Goal: Task Accomplishment & Management: Manage account settings

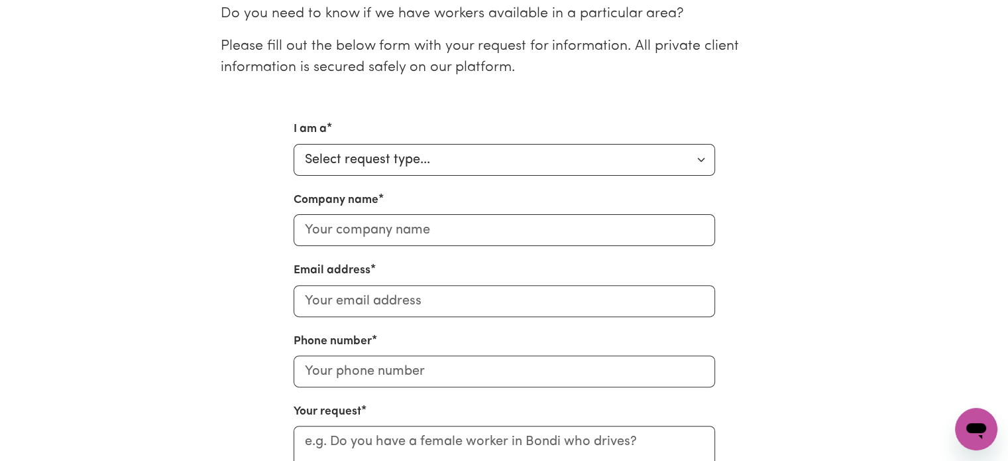
click at [443, 139] on div "I am a Select request type... Individual looking for care and support for mysel…" at bounding box center [504, 148] width 421 height 54
click at [437, 148] on select "Select request type... Individual looking for care and support for myself and m…" at bounding box center [504, 160] width 421 height 32
click at [546, 10] on p "Do you need to know if we have workers available in a particular area?" at bounding box center [504, 13] width 567 height 21
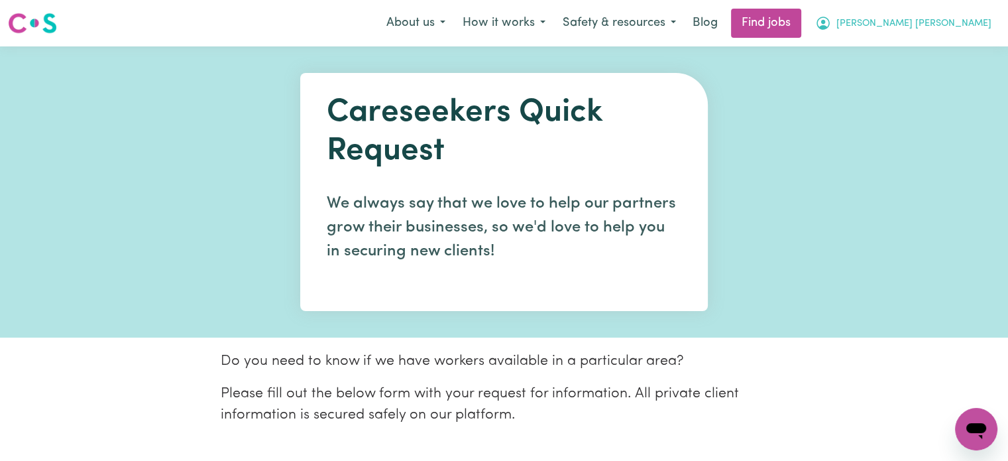
click at [952, 23] on span "[PERSON_NAME] [PERSON_NAME]" at bounding box center [913, 24] width 155 height 15
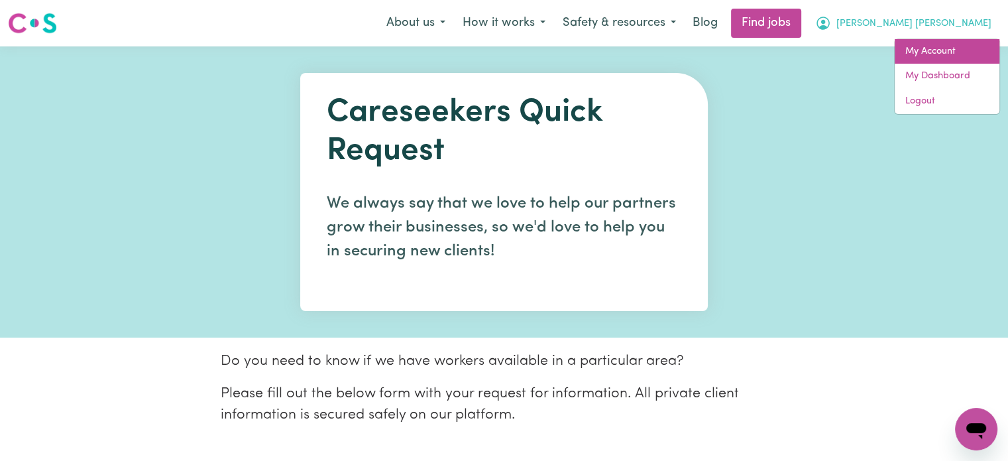
click at [939, 50] on link "My Account" at bounding box center [947, 51] width 105 height 25
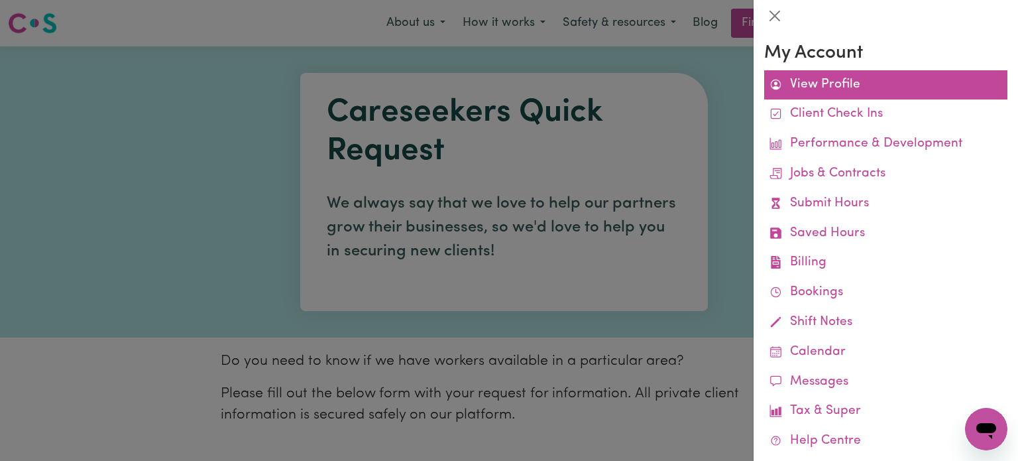
click at [838, 82] on link "View Profile" at bounding box center [885, 85] width 243 height 30
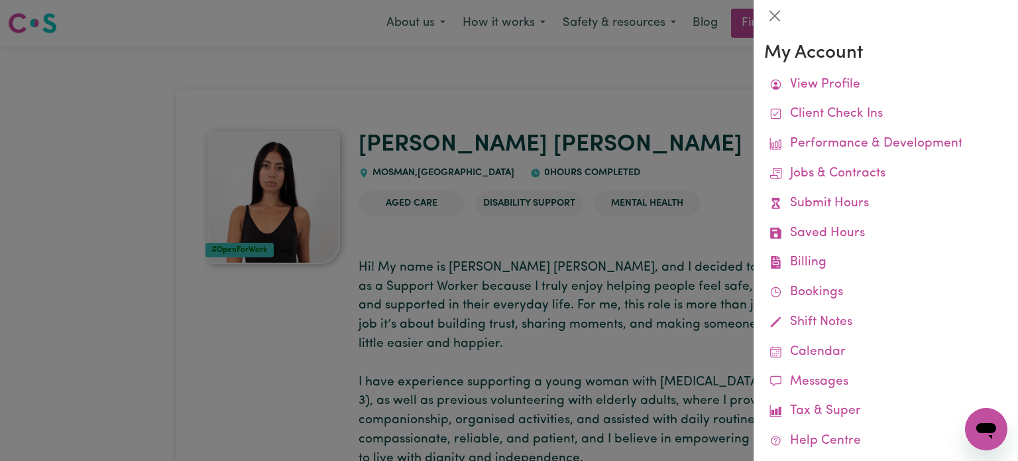
click at [626, 113] on div at bounding box center [509, 230] width 1018 height 461
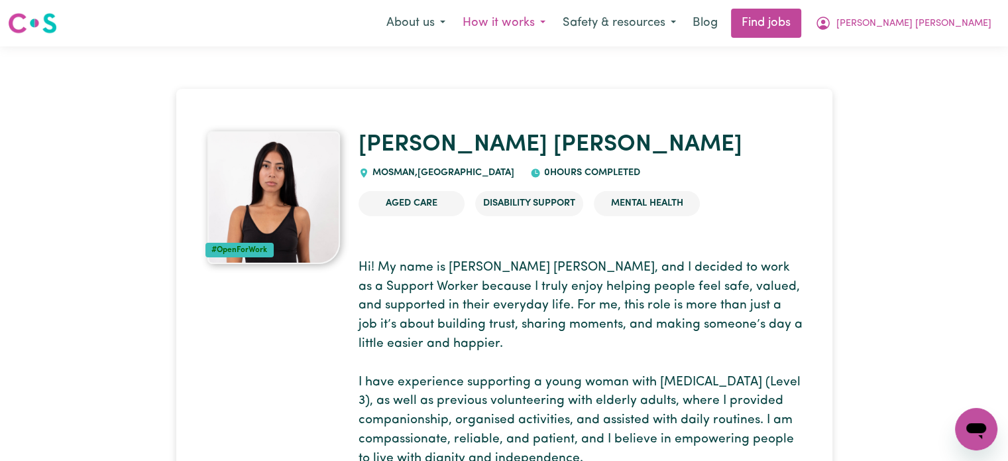
click at [554, 23] on button "How it works" at bounding box center [504, 23] width 100 height 28
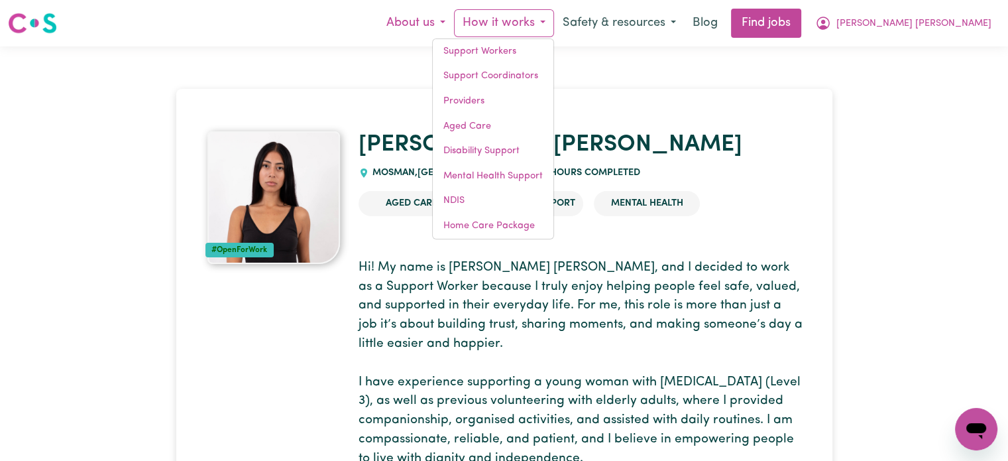
click at [454, 26] on button "About us" at bounding box center [416, 23] width 76 height 28
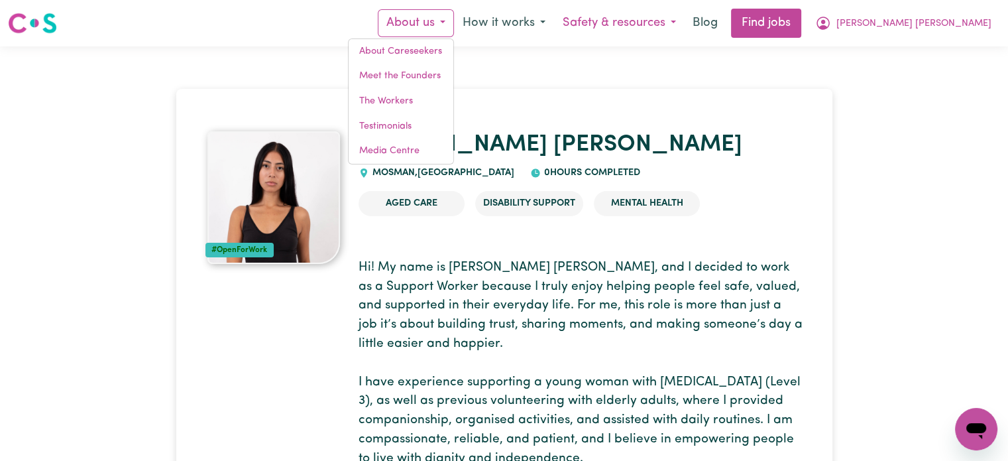
click at [671, 26] on button "Safety & resources" at bounding box center [619, 23] width 131 height 28
